Goal: Check status

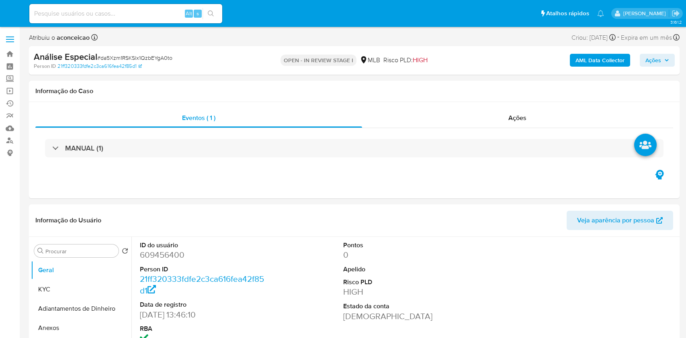
select select "10"
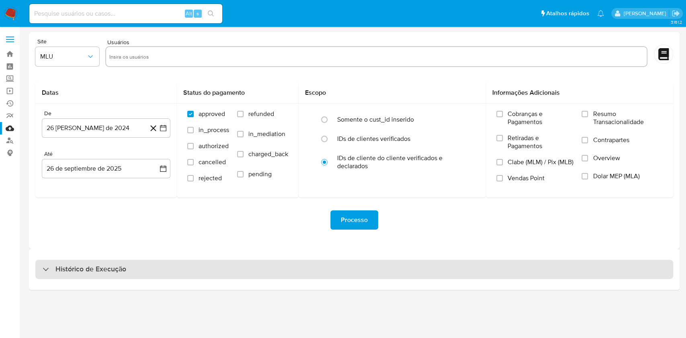
click at [428, 262] on div "Histórico de Execução" at bounding box center [354, 269] width 638 height 19
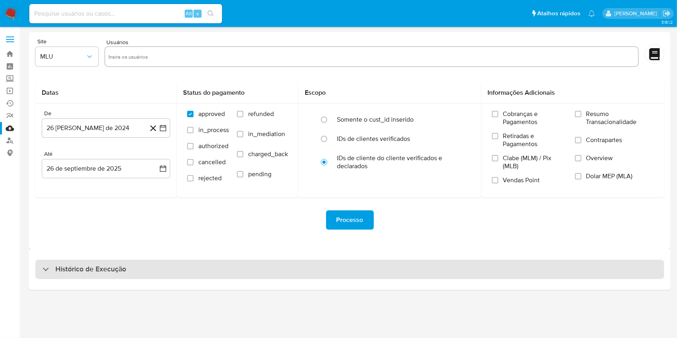
select select "10"
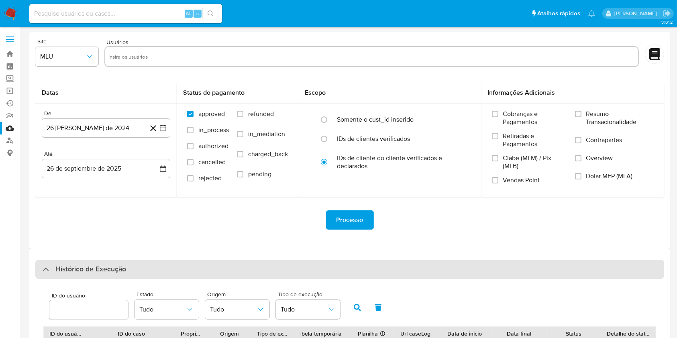
click at [428, 262] on div "Histórico de Execução" at bounding box center [349, 269] width 629 height 19
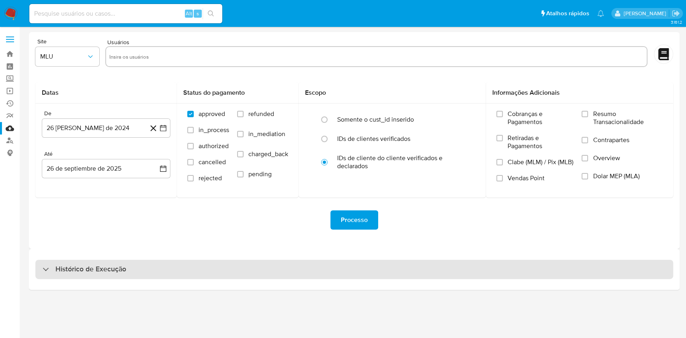
click at [428, 262] on div "Histórico de Execução" at bounding box center [354, 269] width 638 height 19
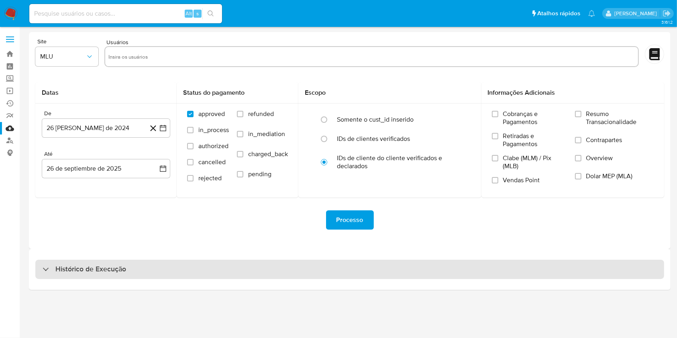
select select "10"
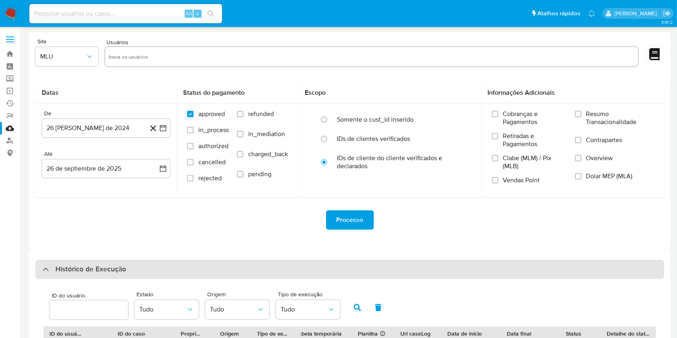
click at [428, 262] on div "Histórico de Execução" at bounding box center [349, 269] width 629 height 19
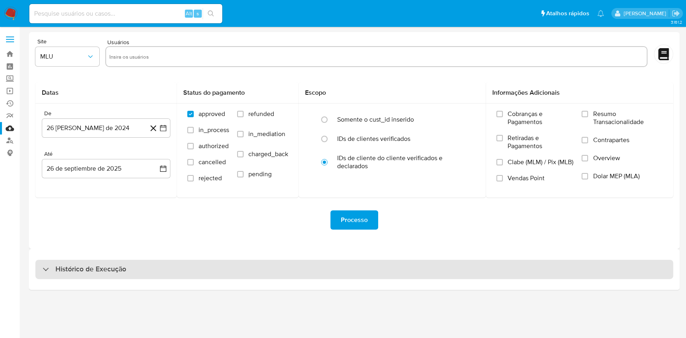
click at [376, 266] on div "Histórico de Execução" at bounding box center [354, 269] width 638 height 19
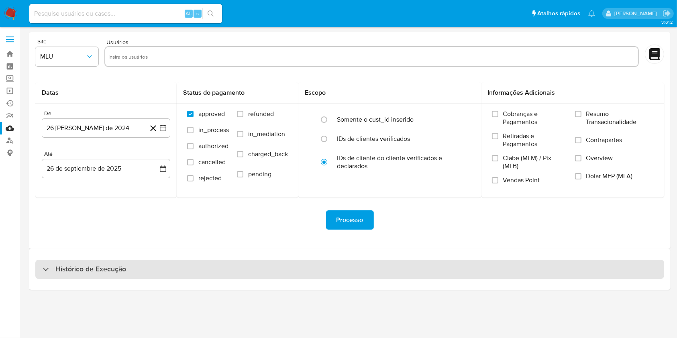
select select "10"
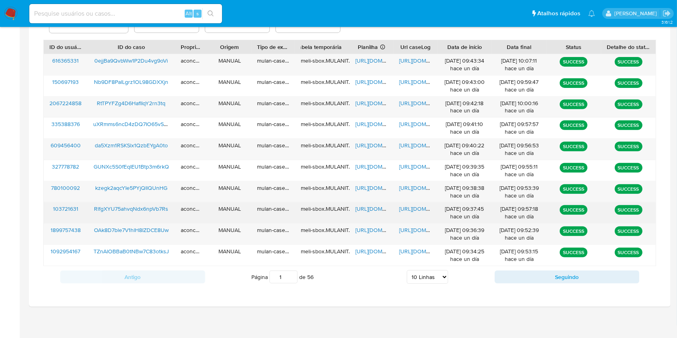
scroll to position [289, 0]
